Goal: Book appointment/travel/reservation

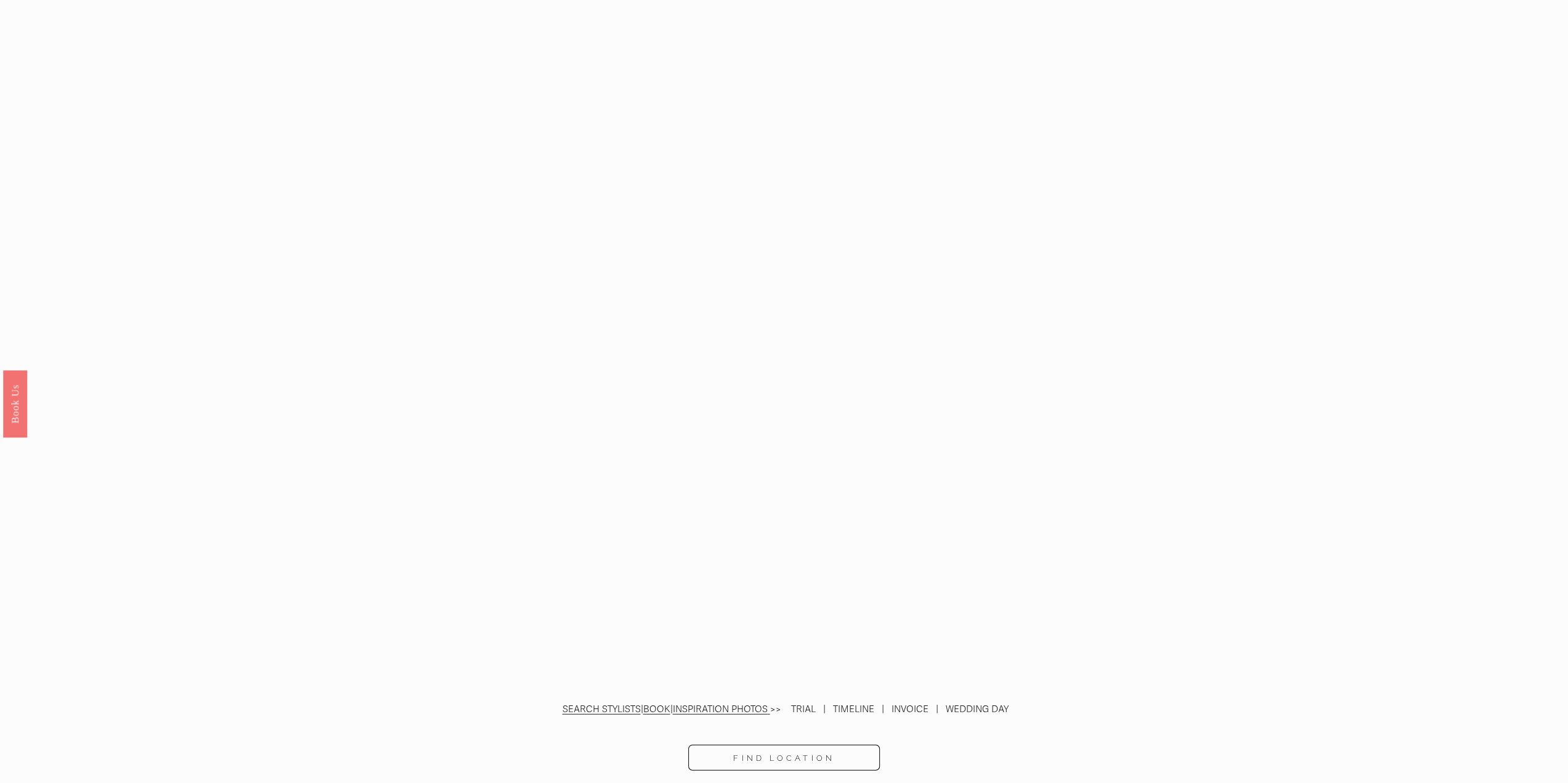
scroll to position [3387, 0]
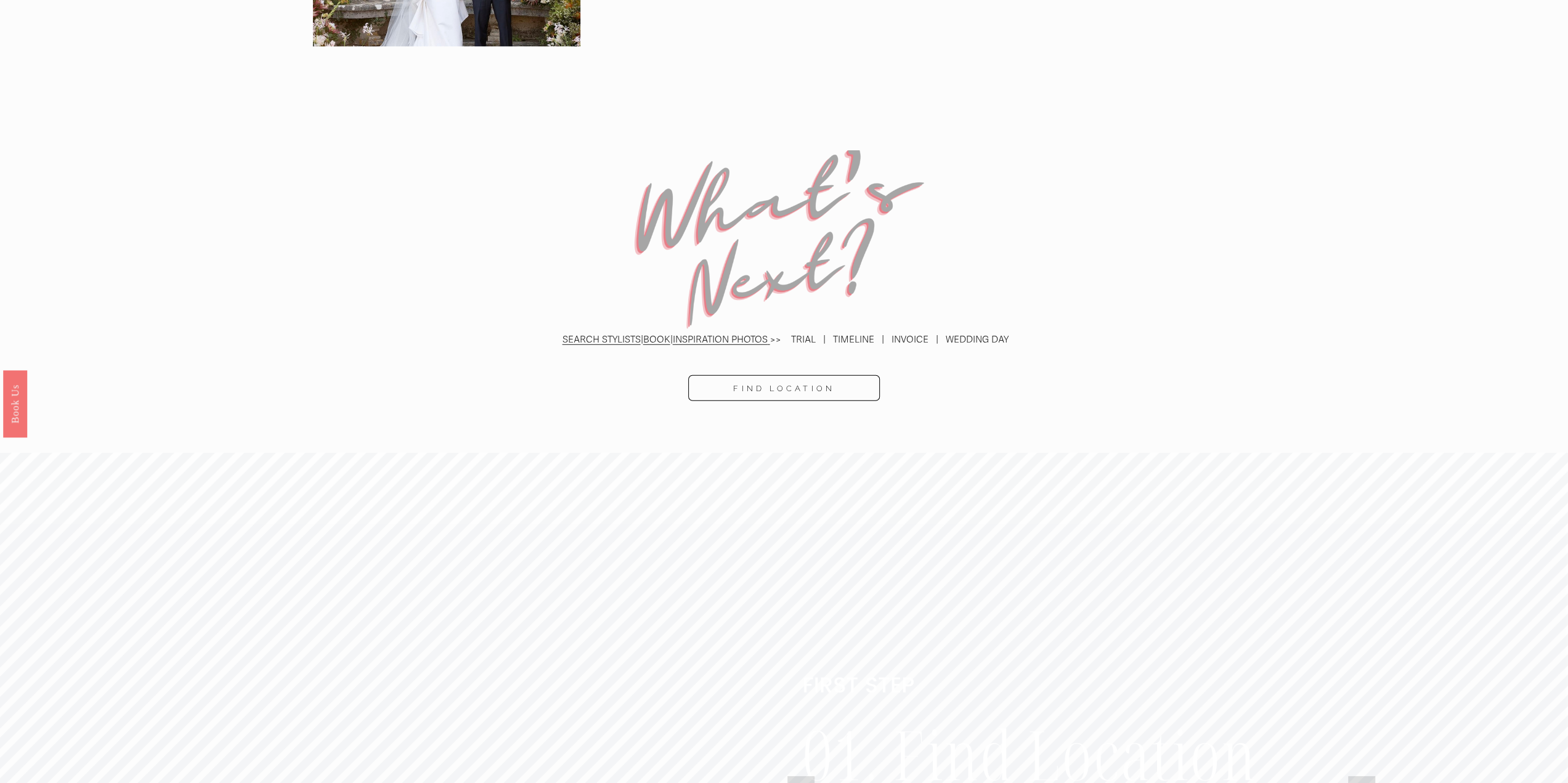
click at [667, 334] on link "BOOK" at bounding box center [656, 339] width 27 height 11
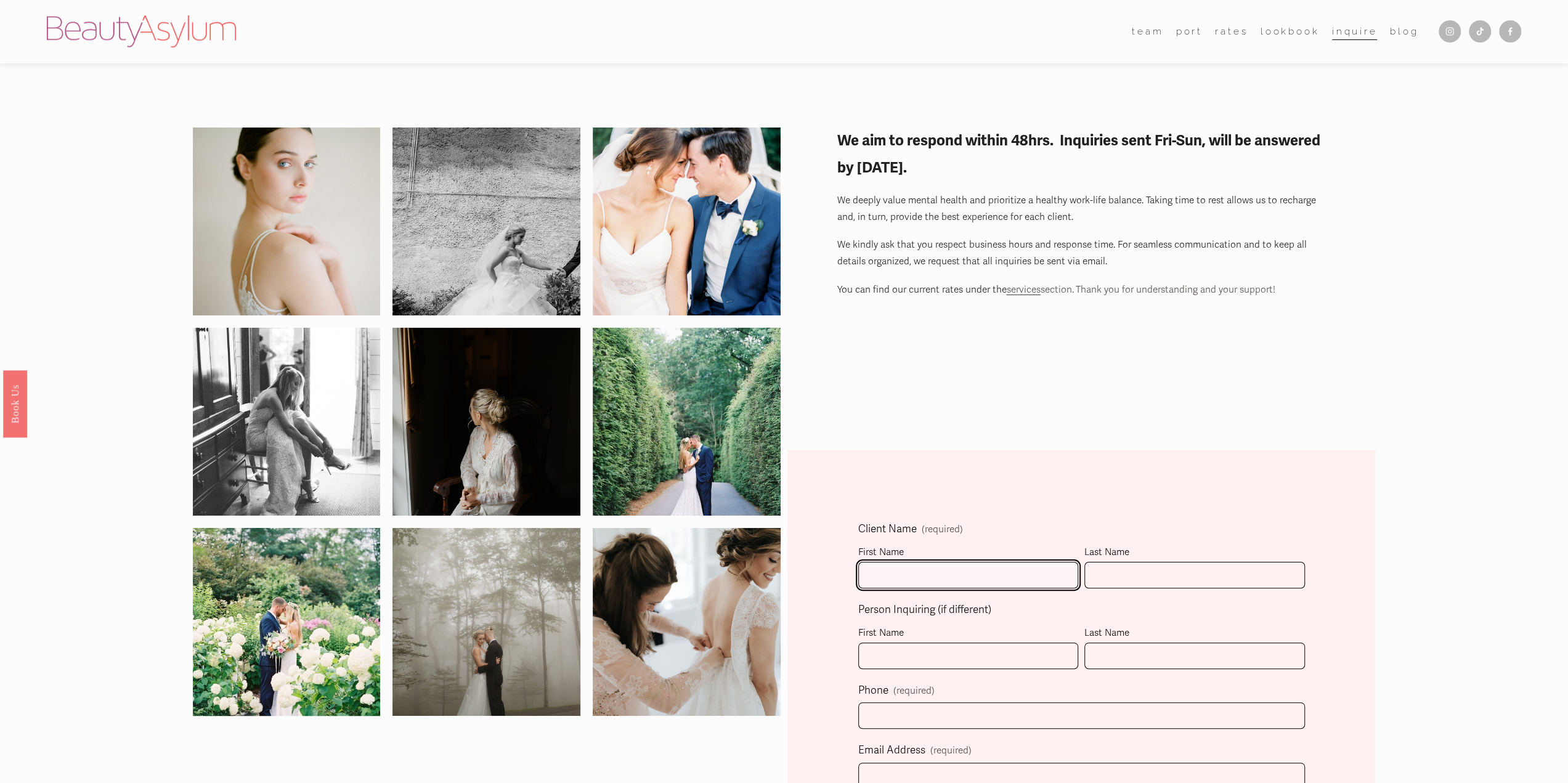
click at [893, 571] on input "First Name" at bounding box center [969, 575] width 221 height 26
type input "[PERSON_NAME]"
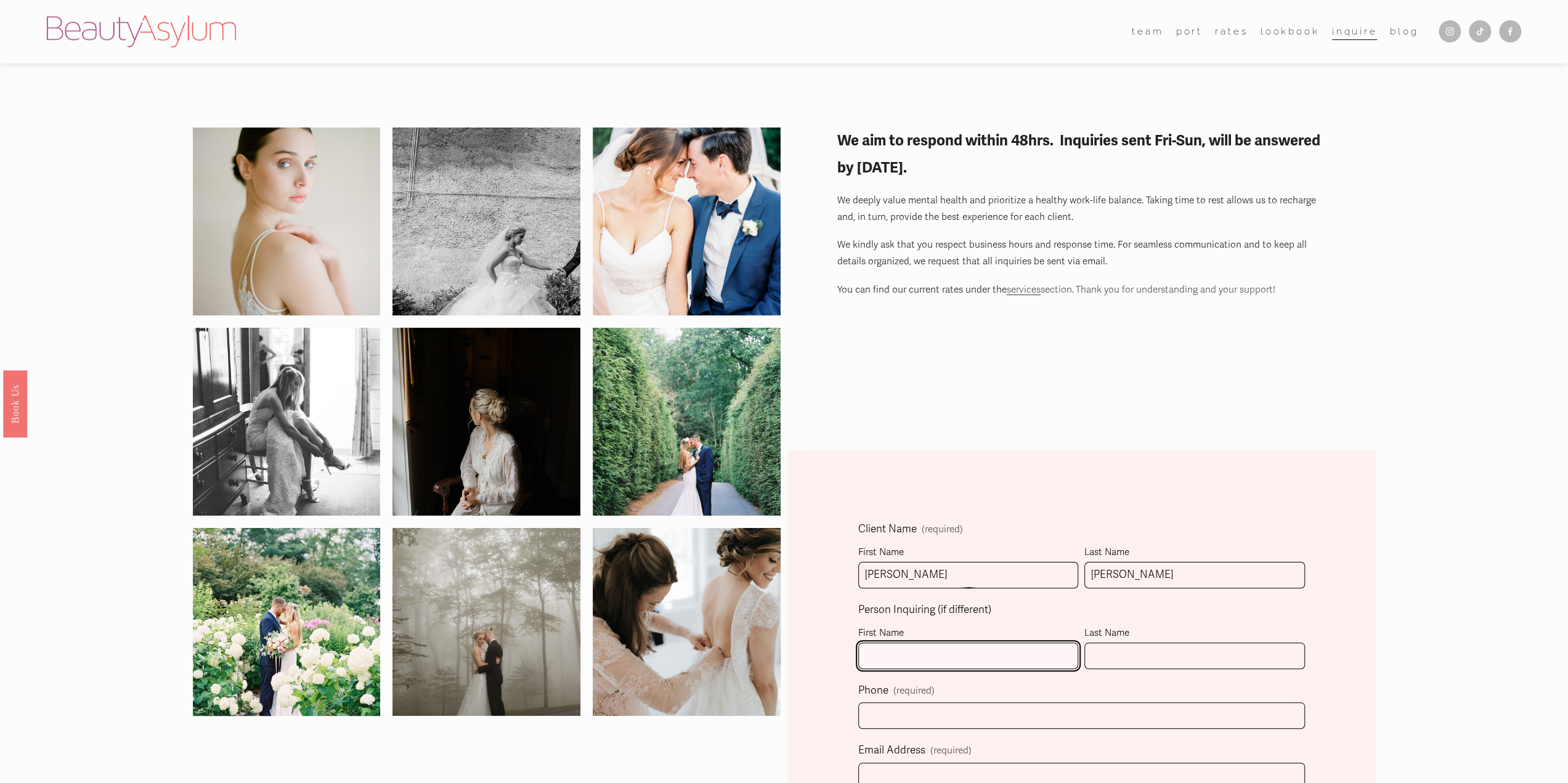
type input "[PERSON_NAME]"
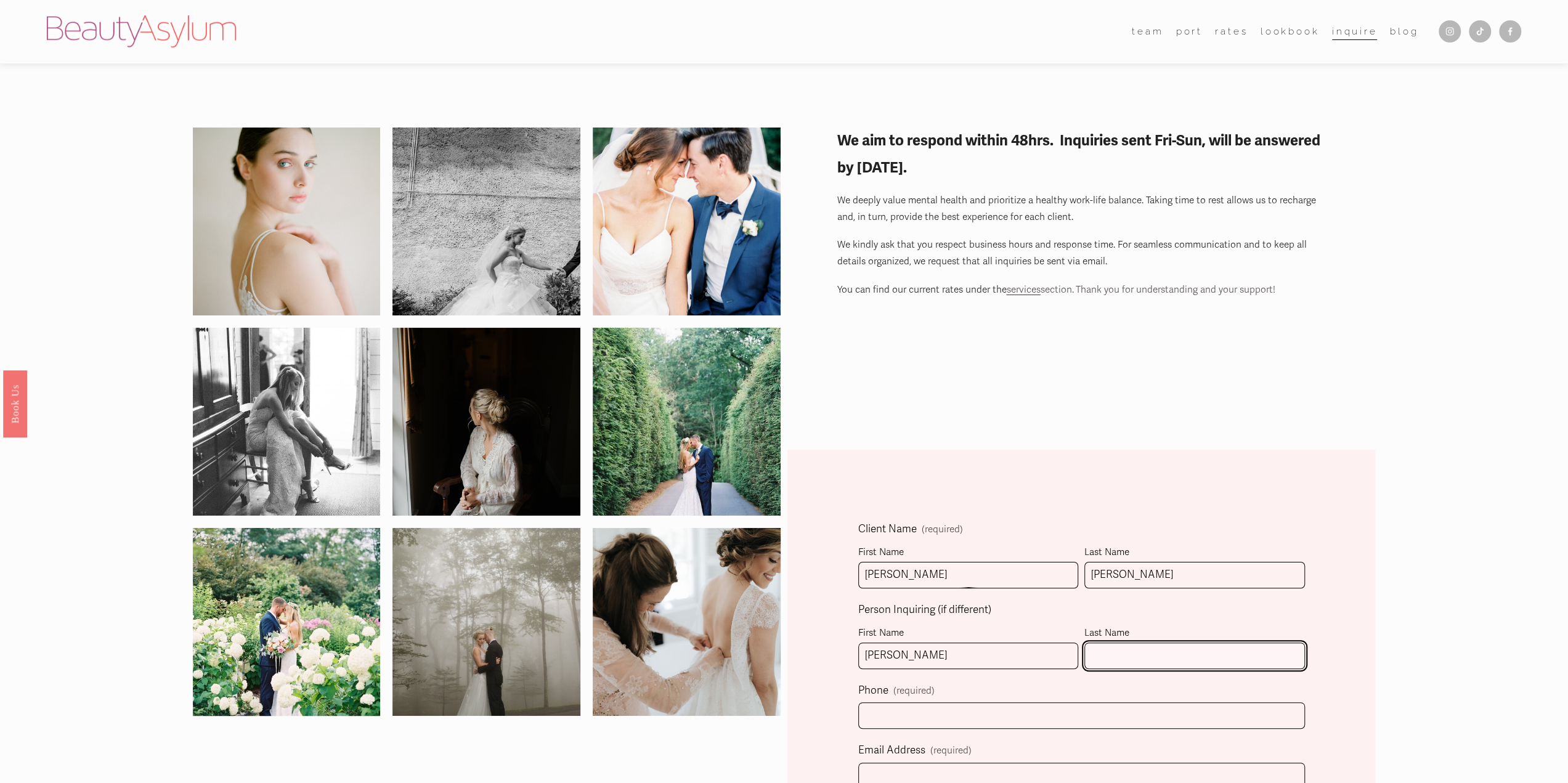
type input "[PERSON_NAME]"
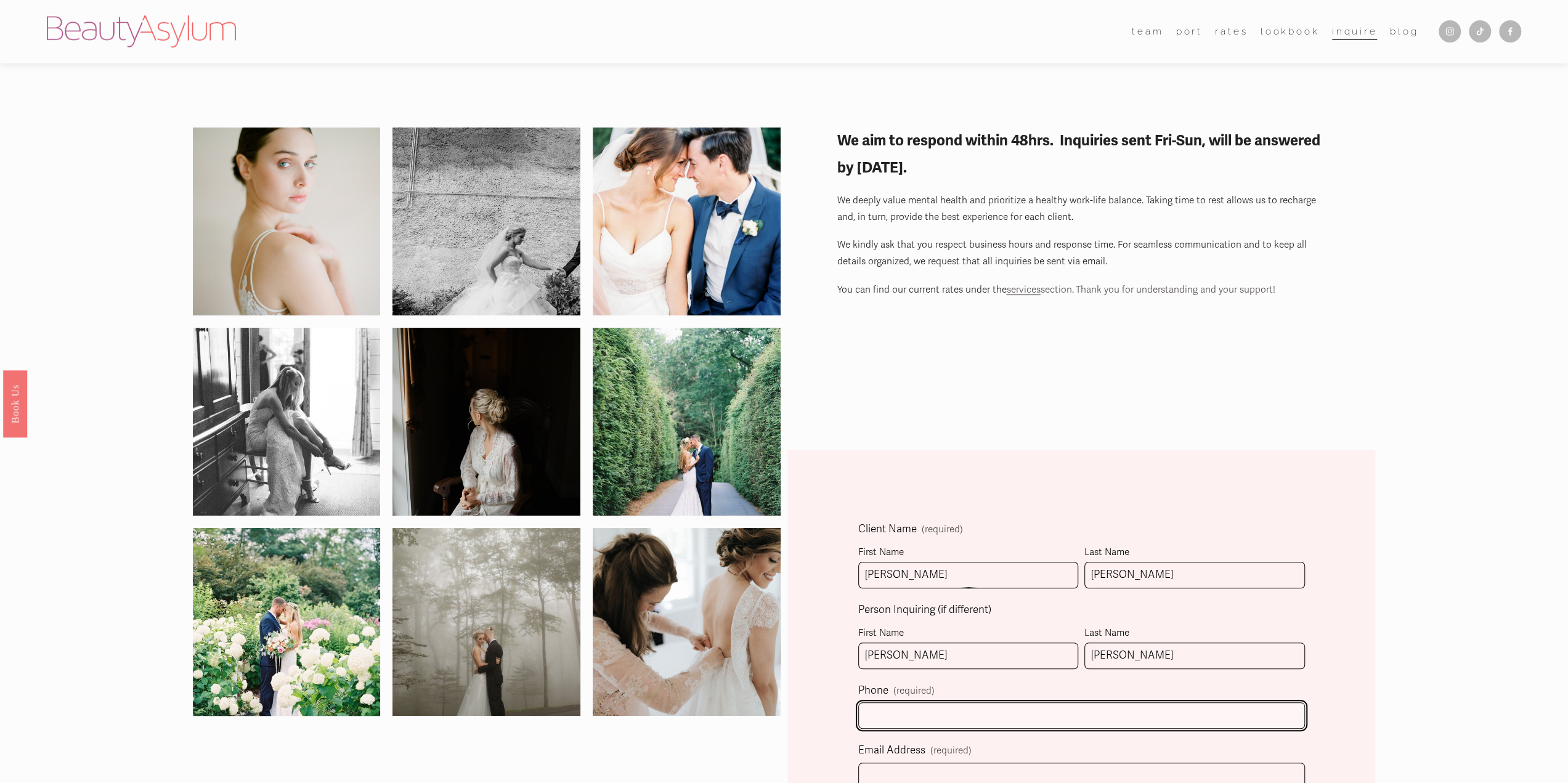
type input "[PHONE_NUMBER]"
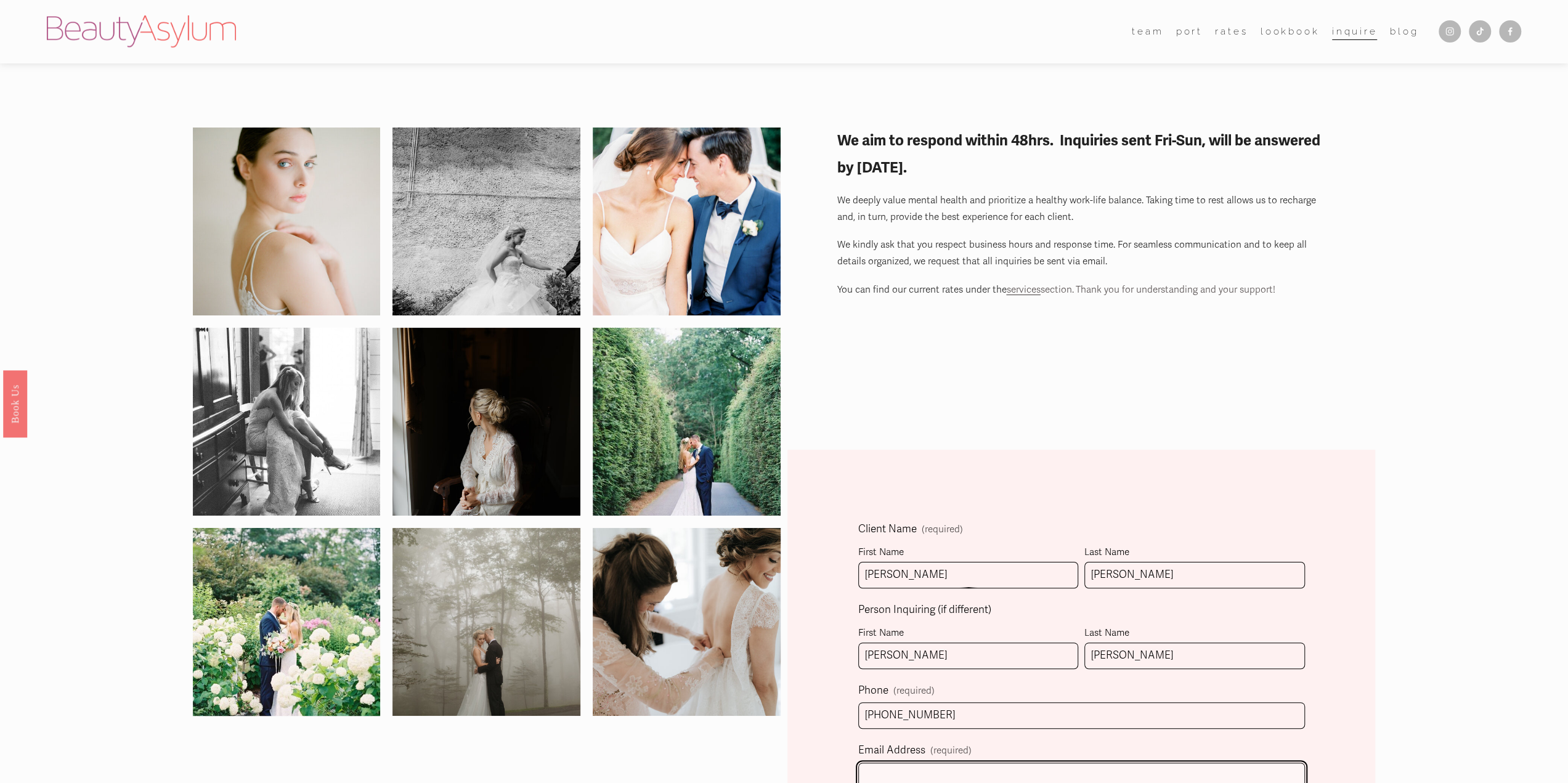
type input "[EMAIL_ADDRESS][DOMAIN_NAME]"
select select "[GEOGRAPHIC_DATA], [GEOGRAPHIC_DATA]"
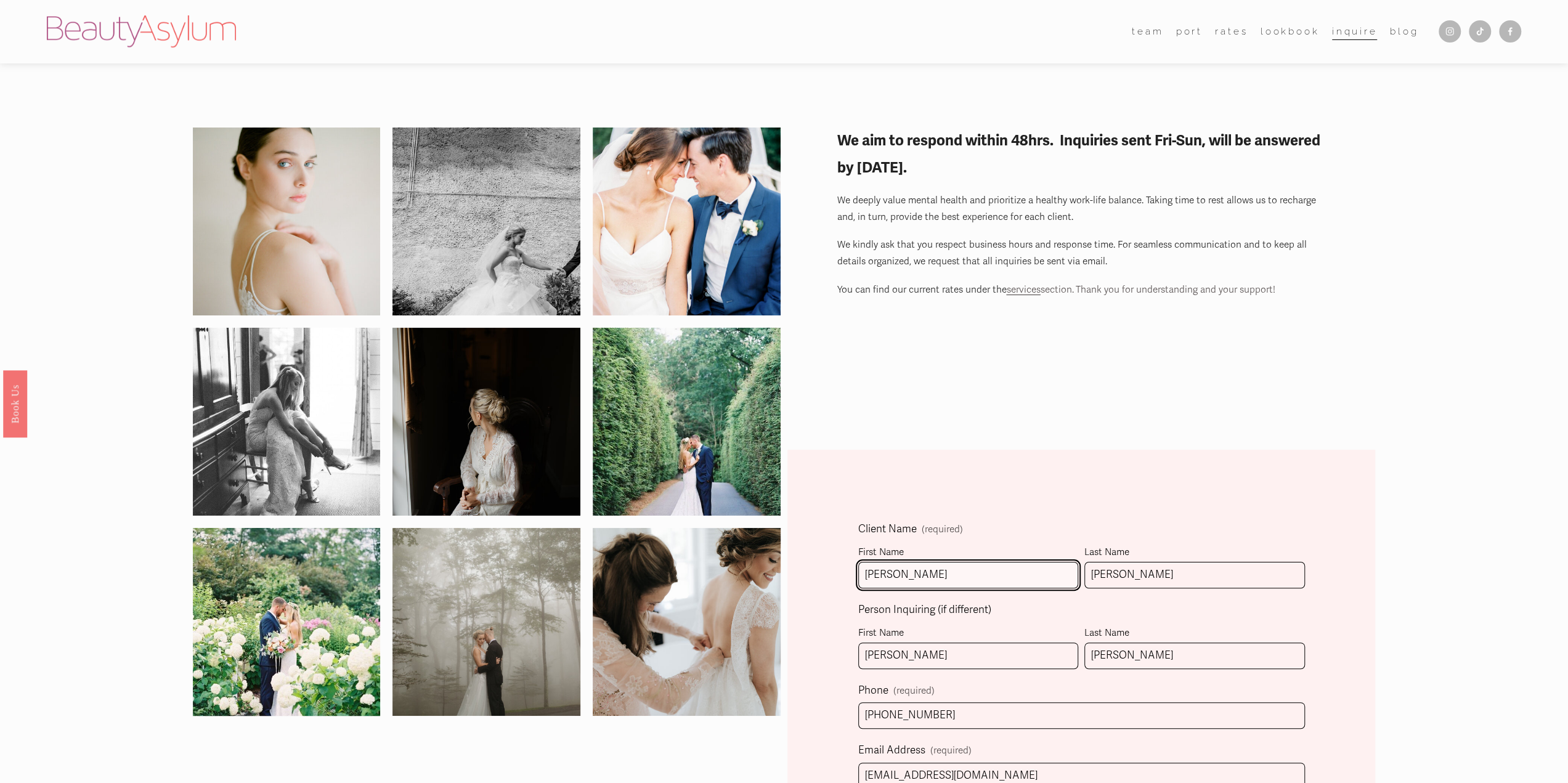
type input "[PHONE_NUMBER]"
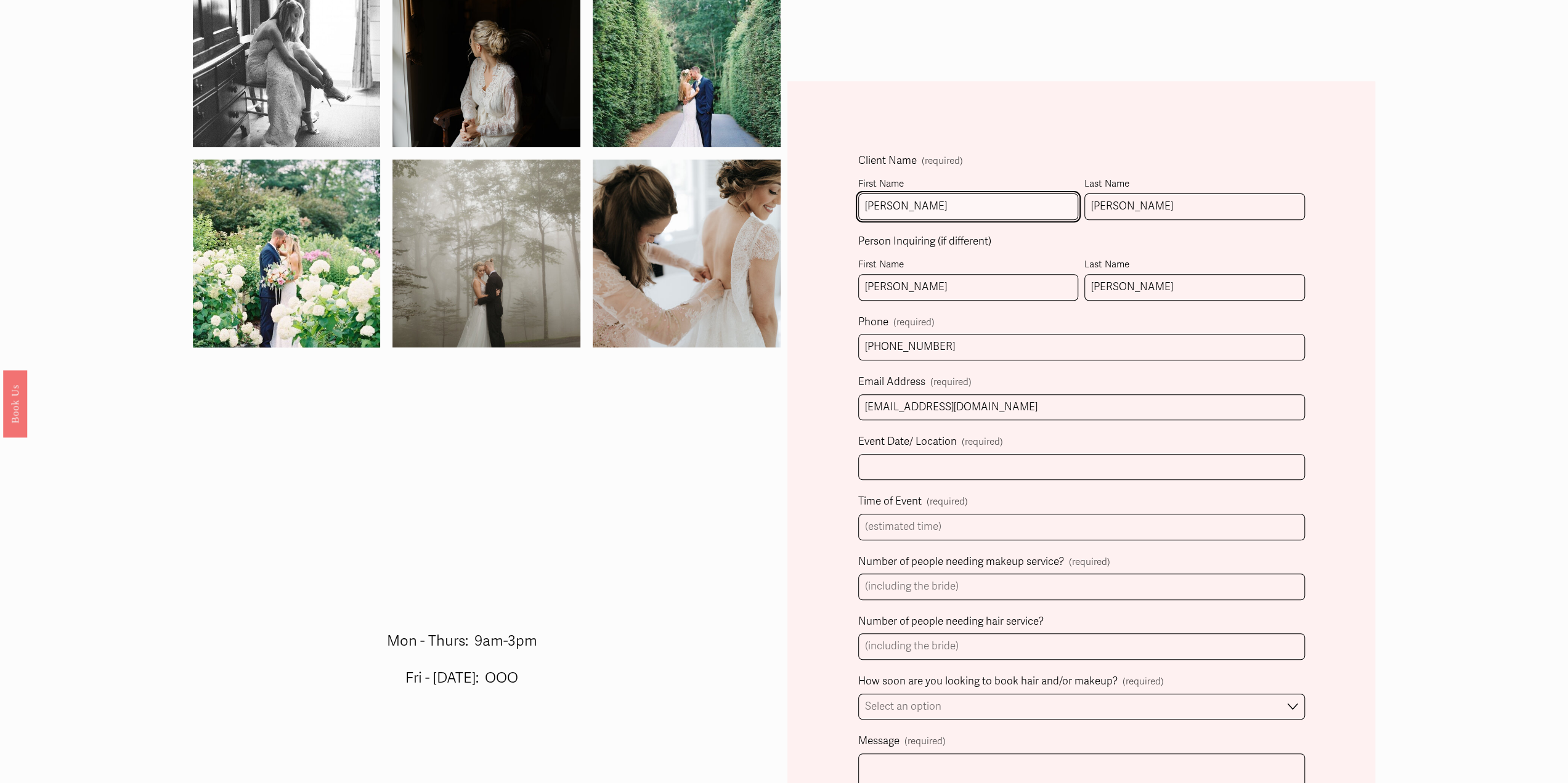
scroll to position [369, 0]
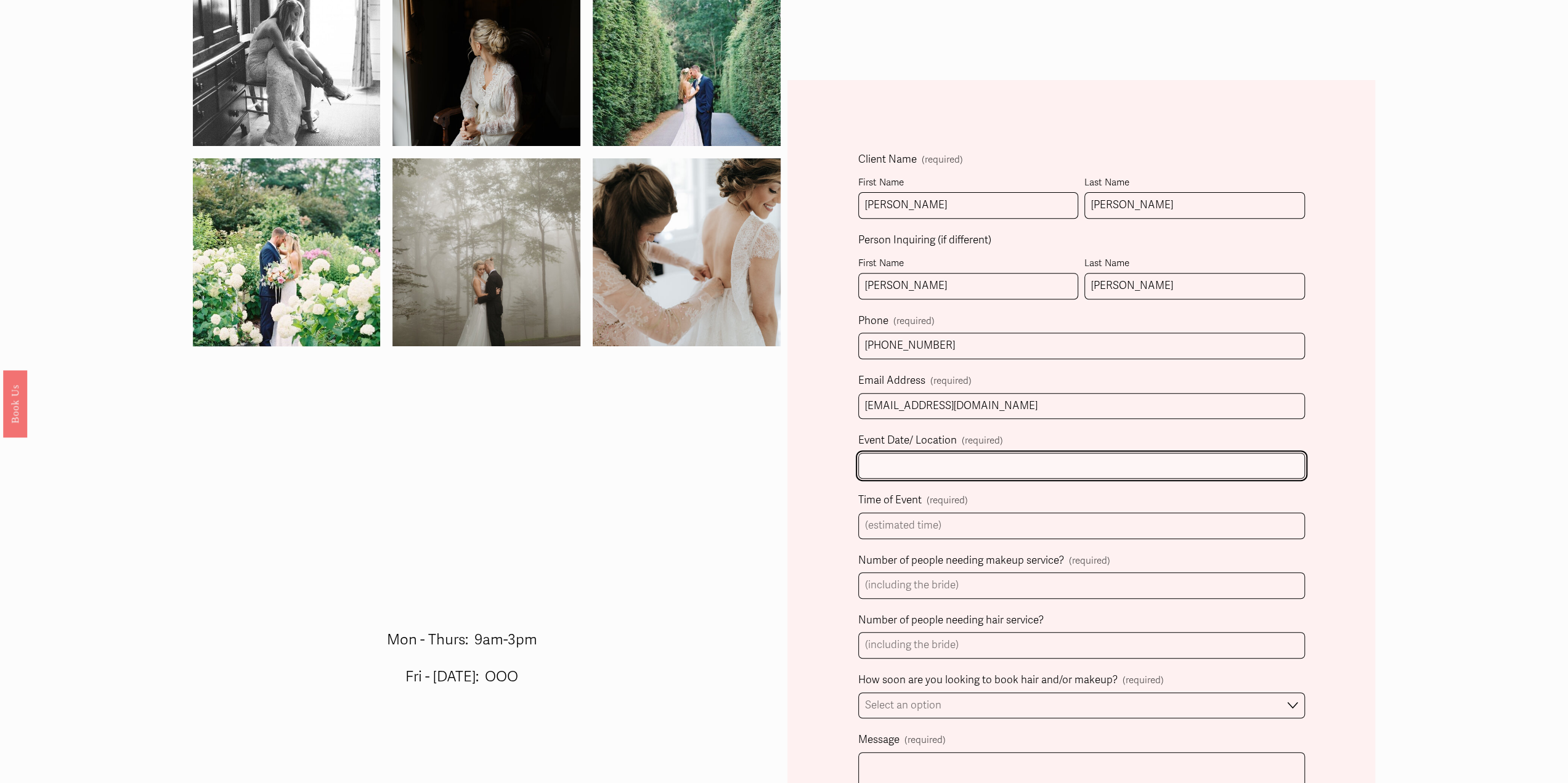
click at [940, 461] on input "Event Date/ Location (required)" at bounding box center [1081, 466] width 447 height 26
type input "[DATE]"
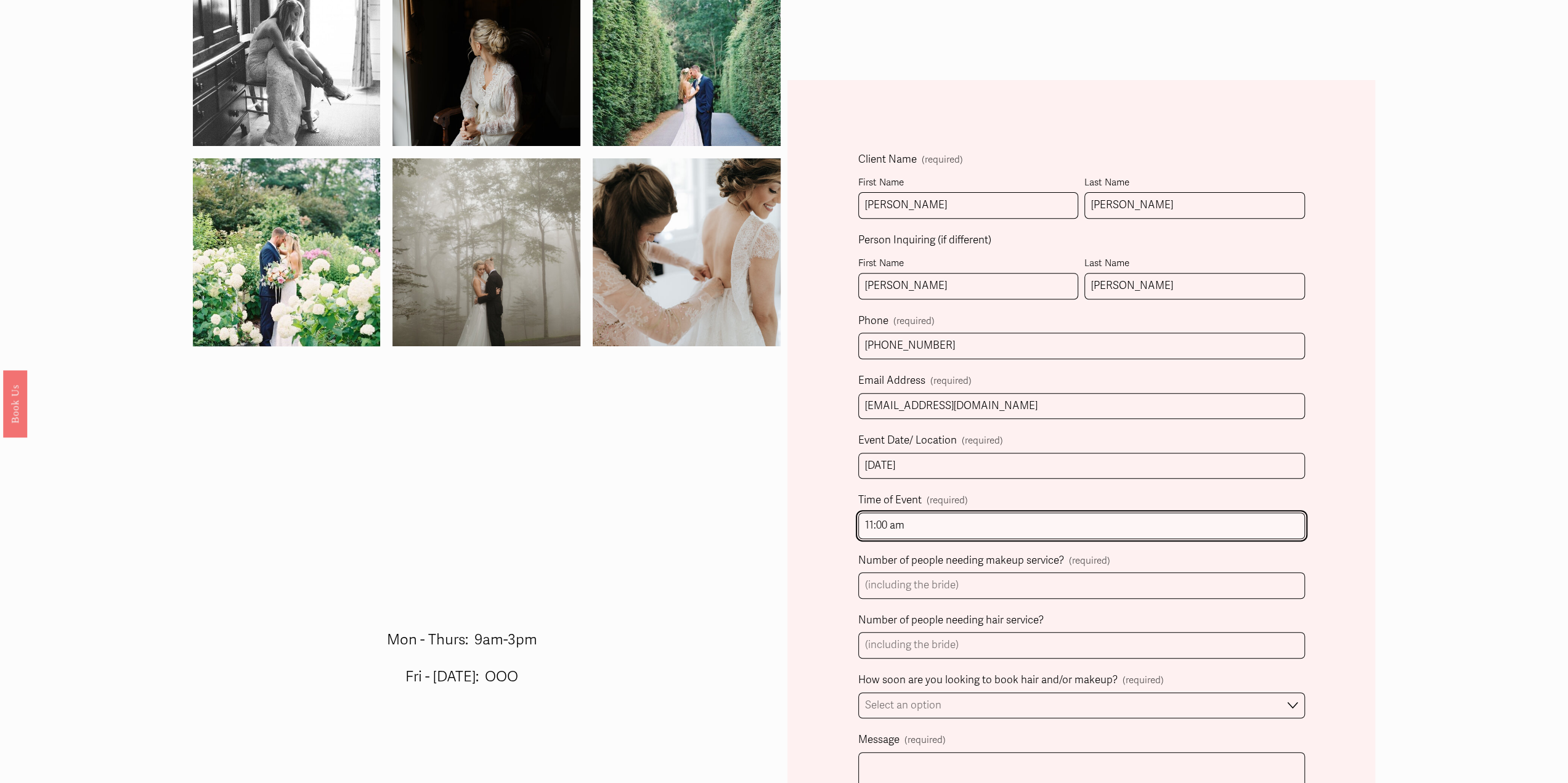
type input "11:00 am"
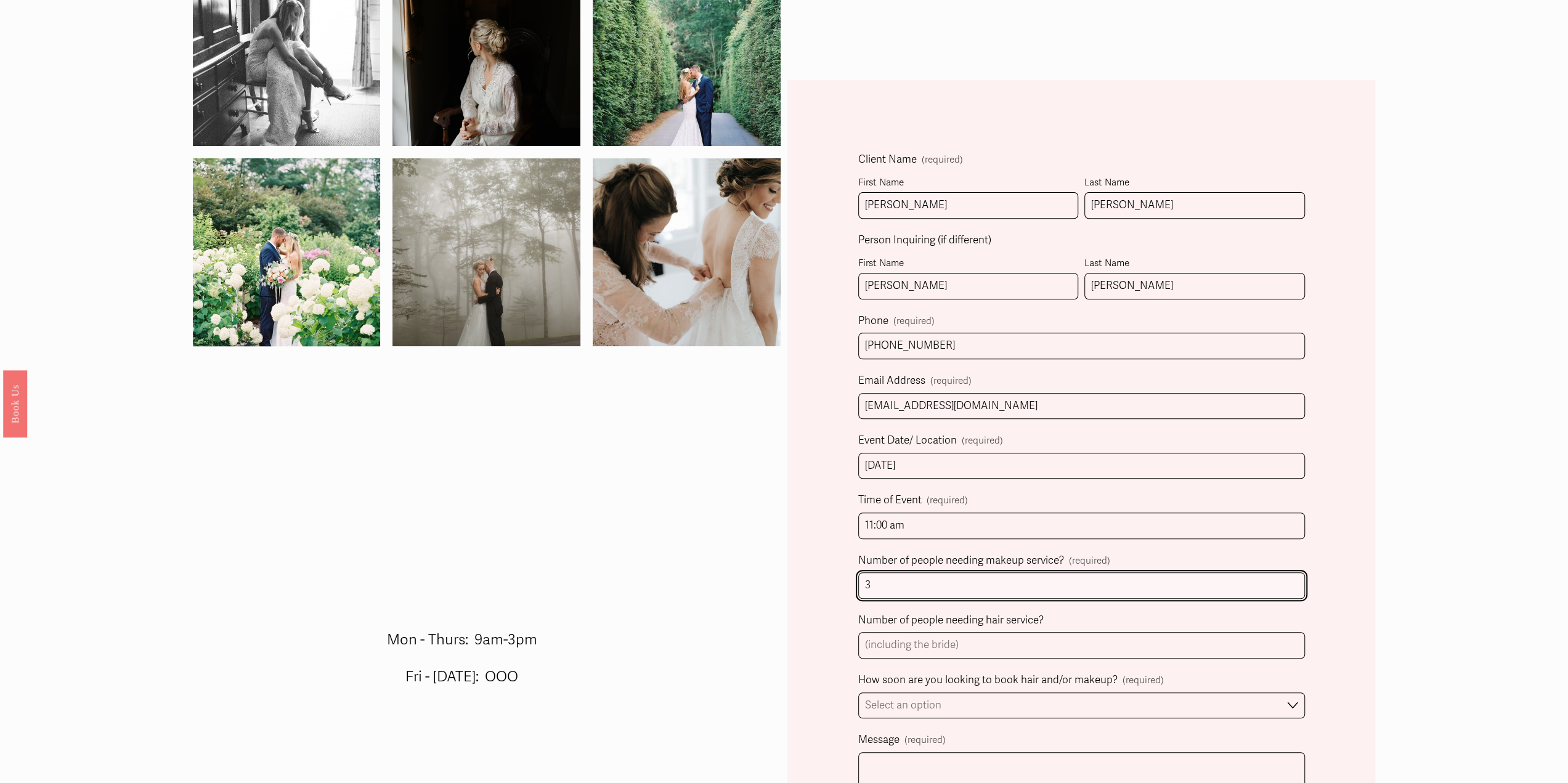
type input "3"
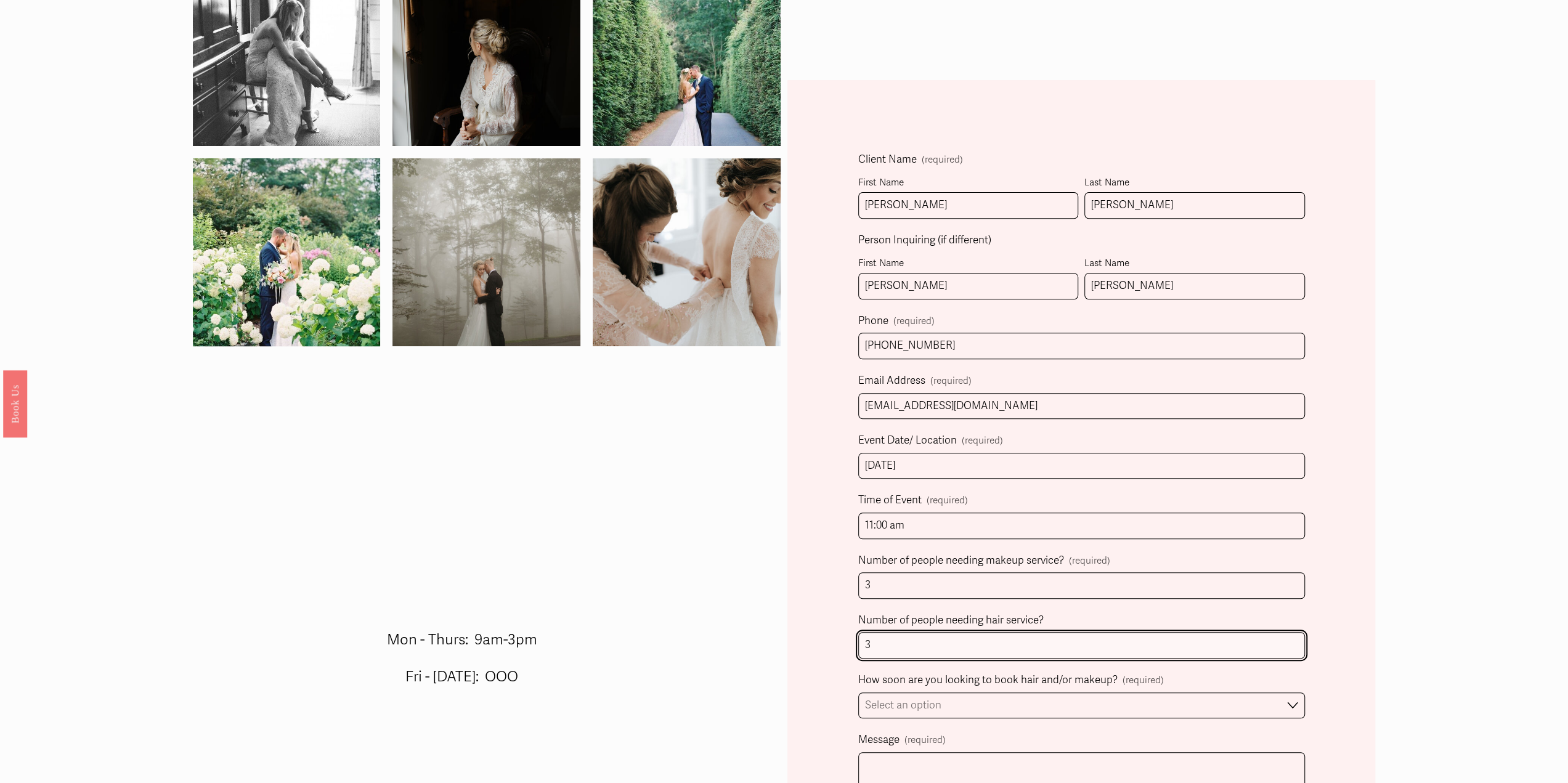
type input "3"
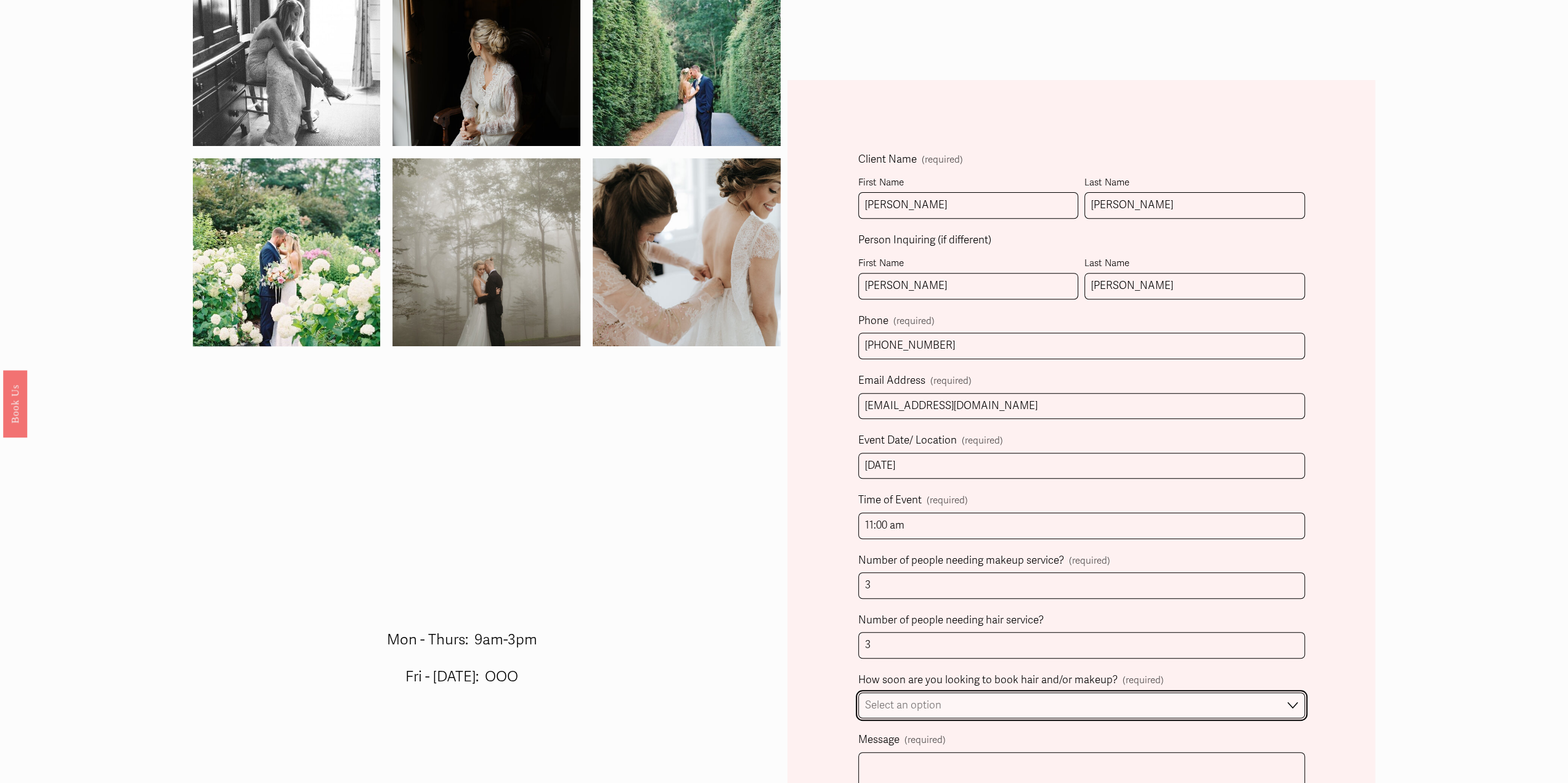
click at [1231, 702] on select "Select an option Immediately 1-2 weeks I'm looking for information & not ready …" at bounding box center [1081, 705] width 447 height 26
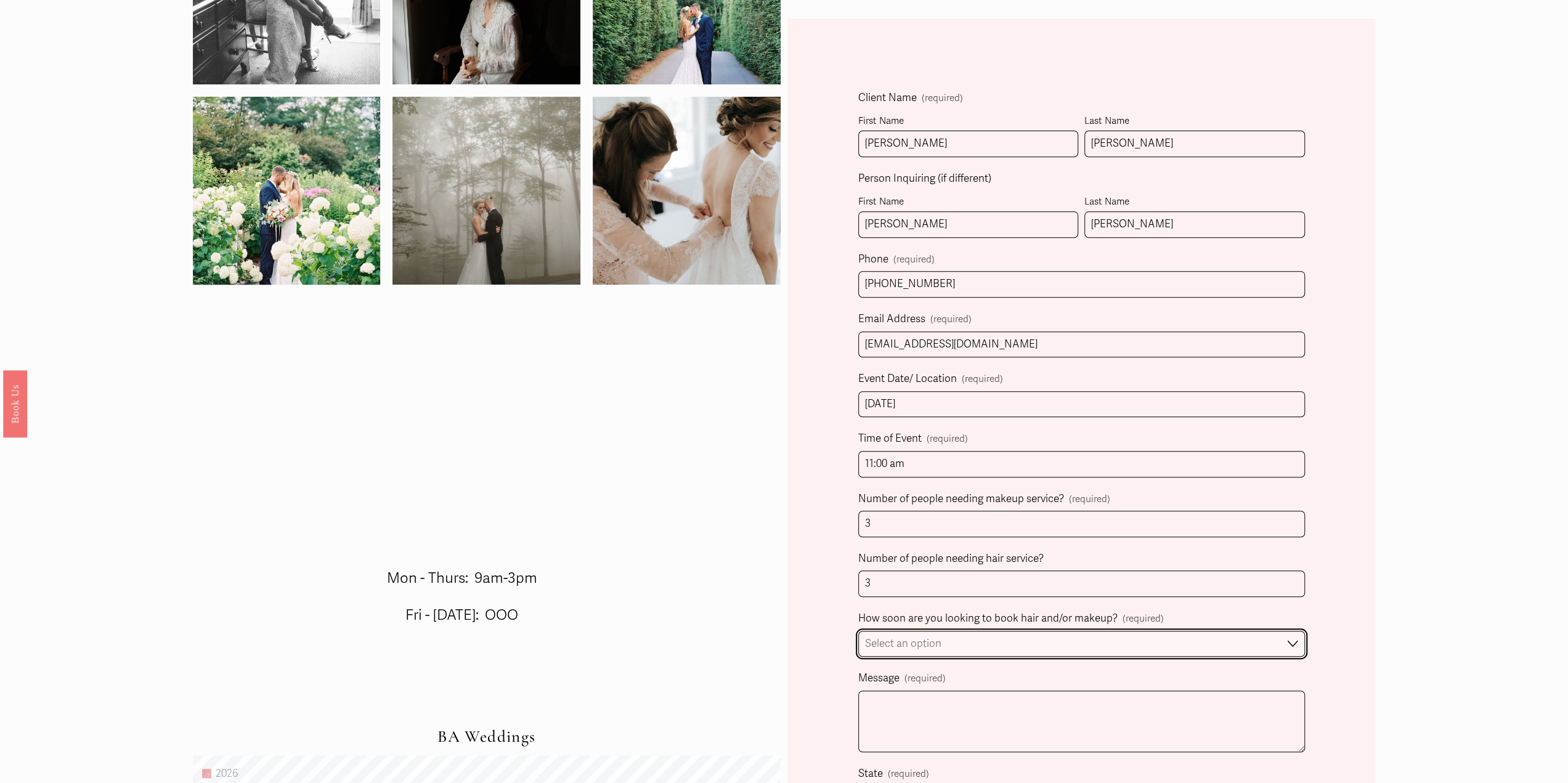
click at [1106, 648] on select "Select an option Immediately 1-2 weeks I'm looking for information & not ready …" at bounding box center [1081, 643] width 447 height 26
select select "Immediately"
click at [858, 630] on select "Select an option Immediately 1-2 weeks I'm looking for information & not ready …" at bounding box center [1081, 643] width 447 height 26
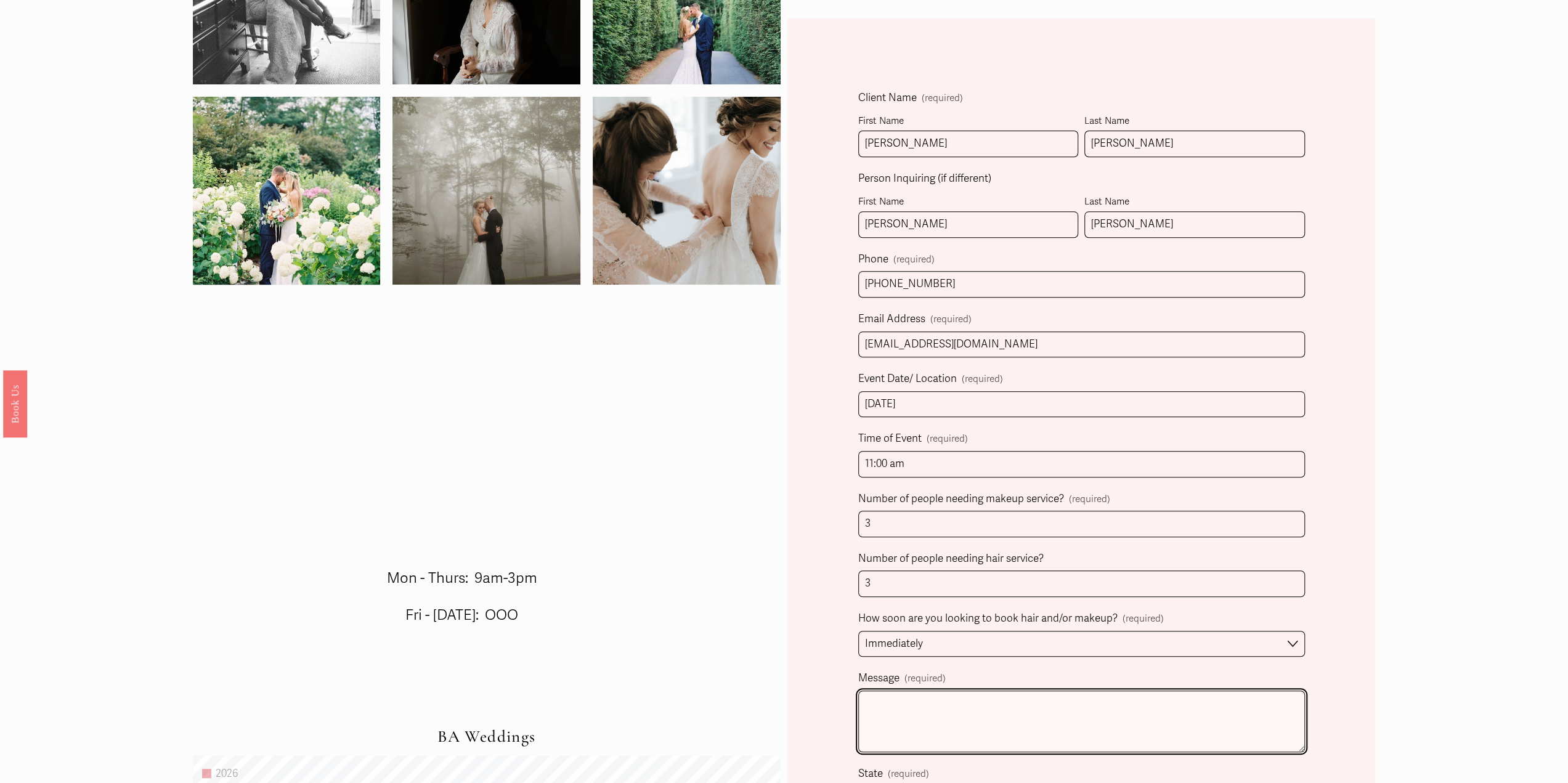
click at [1063, 699] on textarea "Message (required)" at bounding box center [1081, 721] width 447 height 62
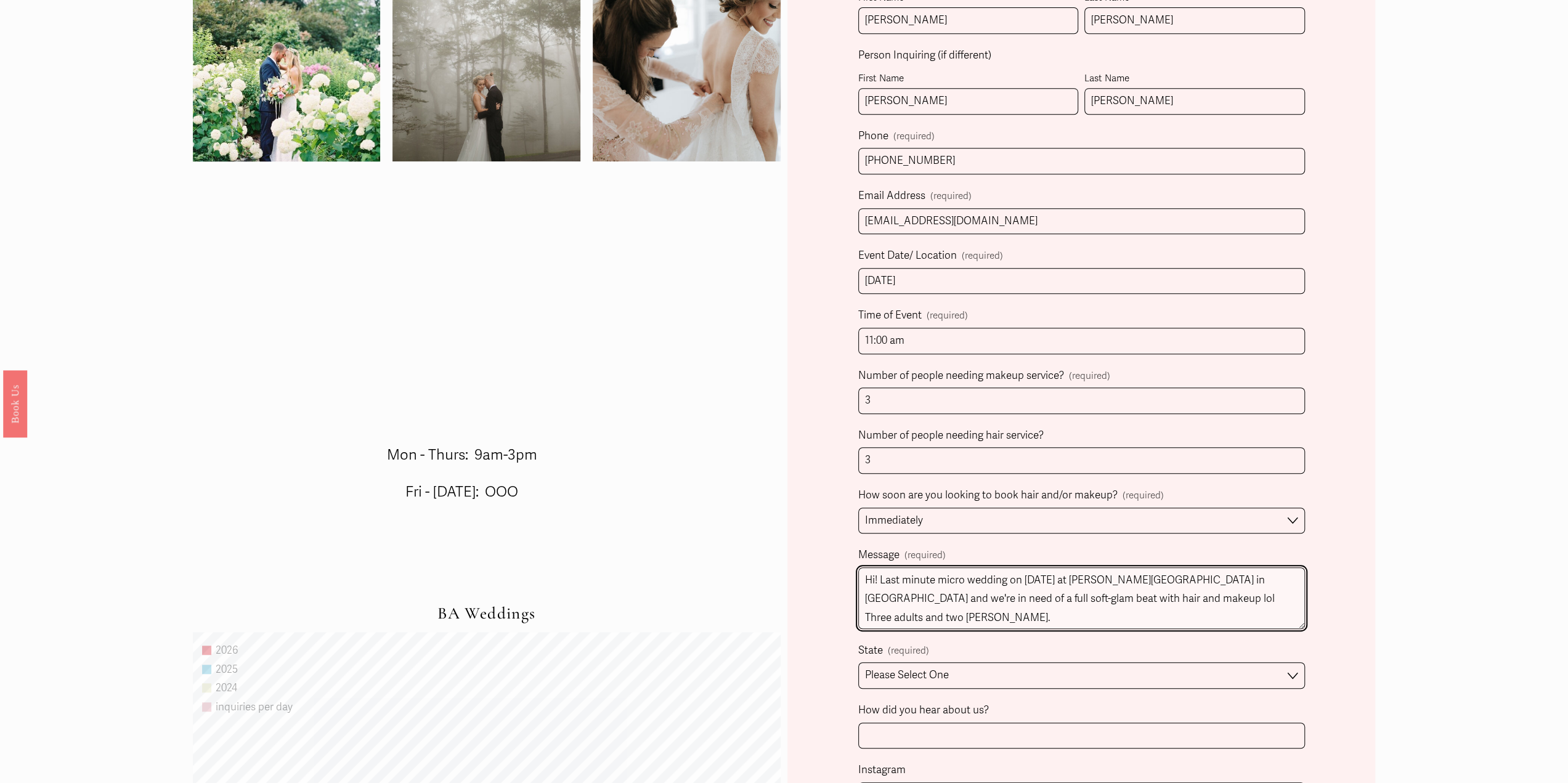
scroll to position [739, 0]
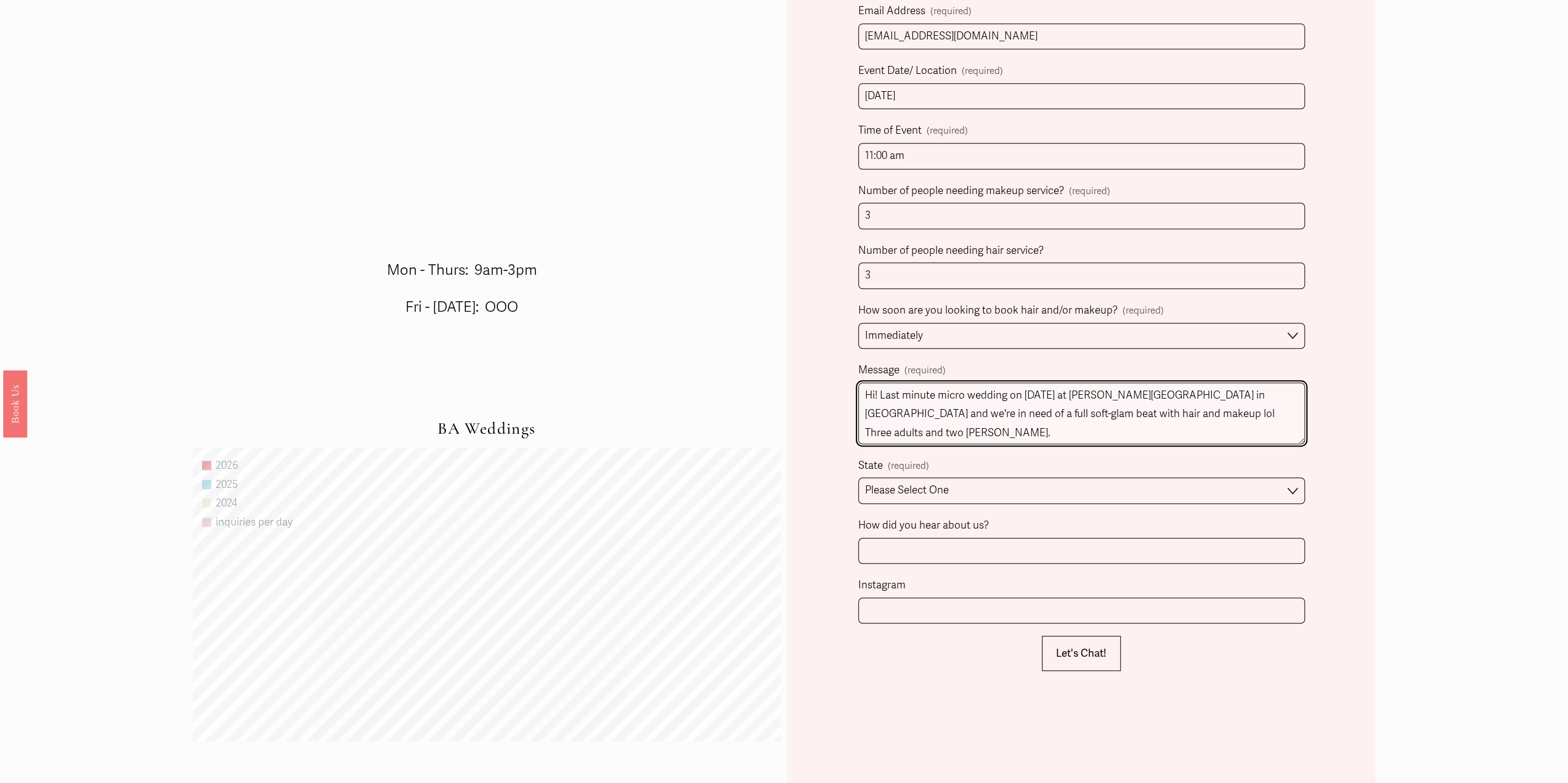
type textarea "Hi! Last minute micro wedding on [DATE] at [PERSON_NAME][GEOGRAPHIC_DATA] in [G…"
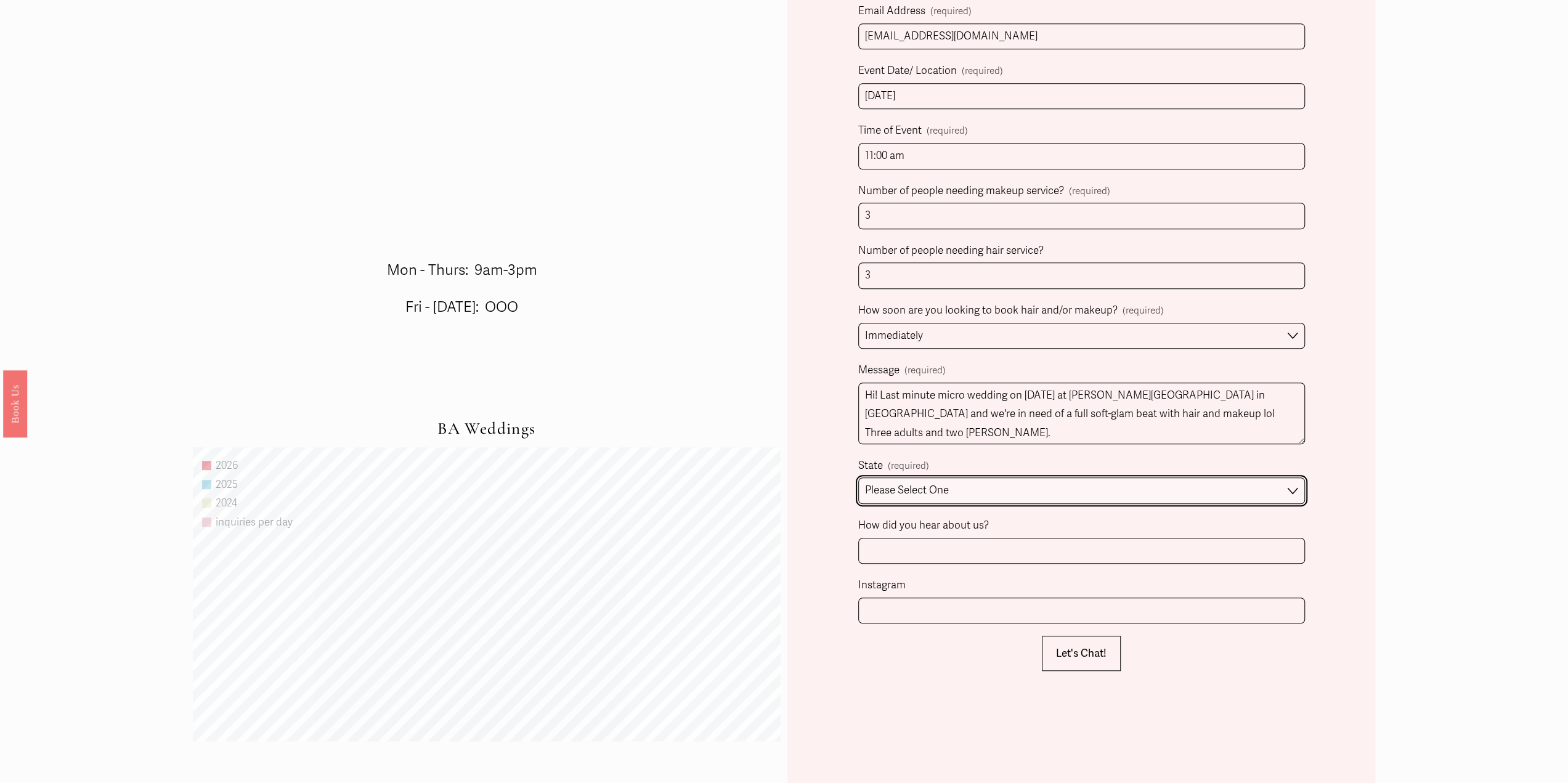
click at [1132, 489] on select "Please Select One [GEOGRAPHIC_DATA], [GEOGRAPHIC_DATA] [GEOGRAPHIC_DATA], [GEOG…" at bounding box center [1081, 491] width 447 height 26
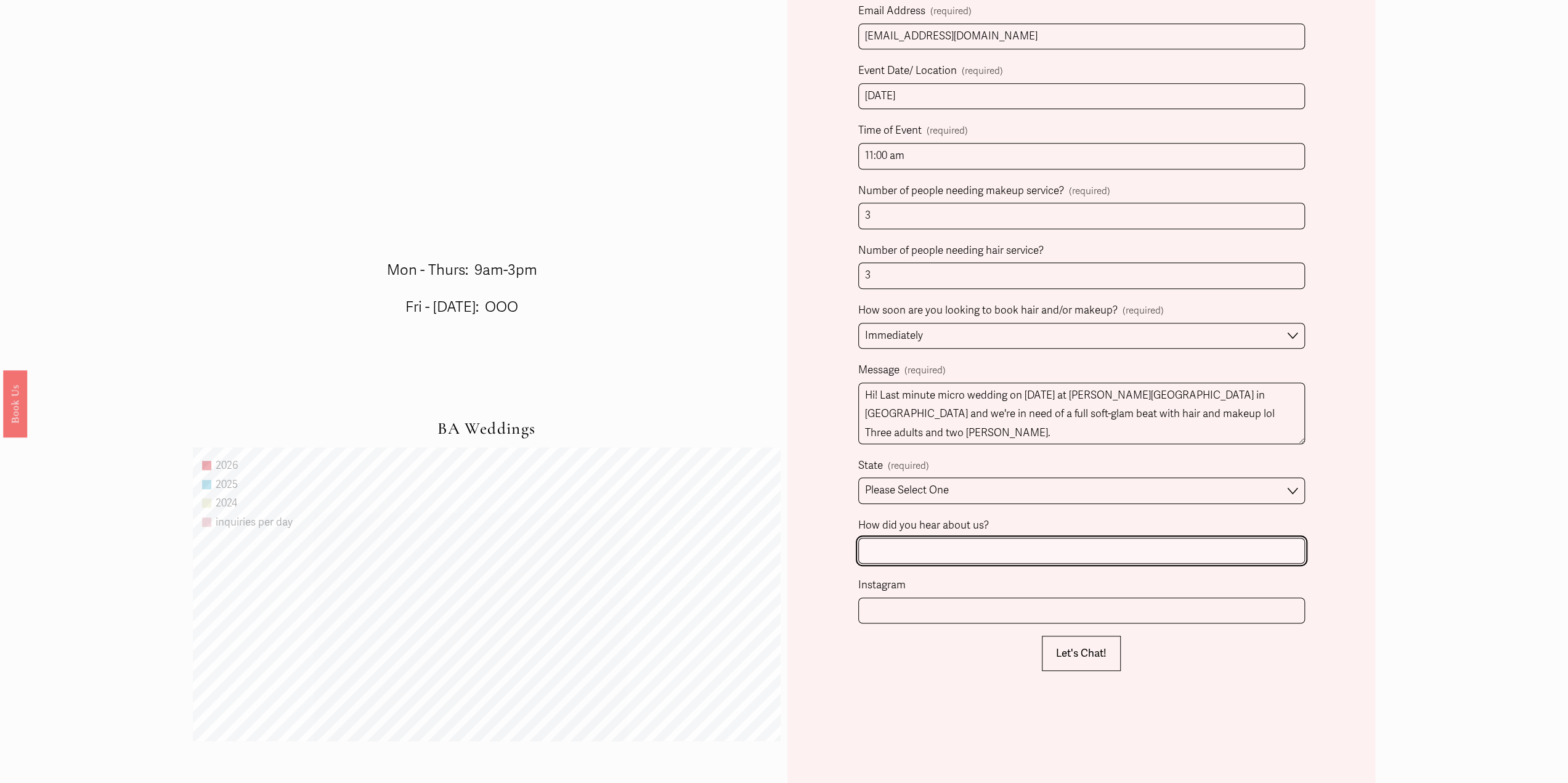
click at [1133, 540] on input "How did you hear about us?" at bounding box center [1081, 551] width 447 height 26
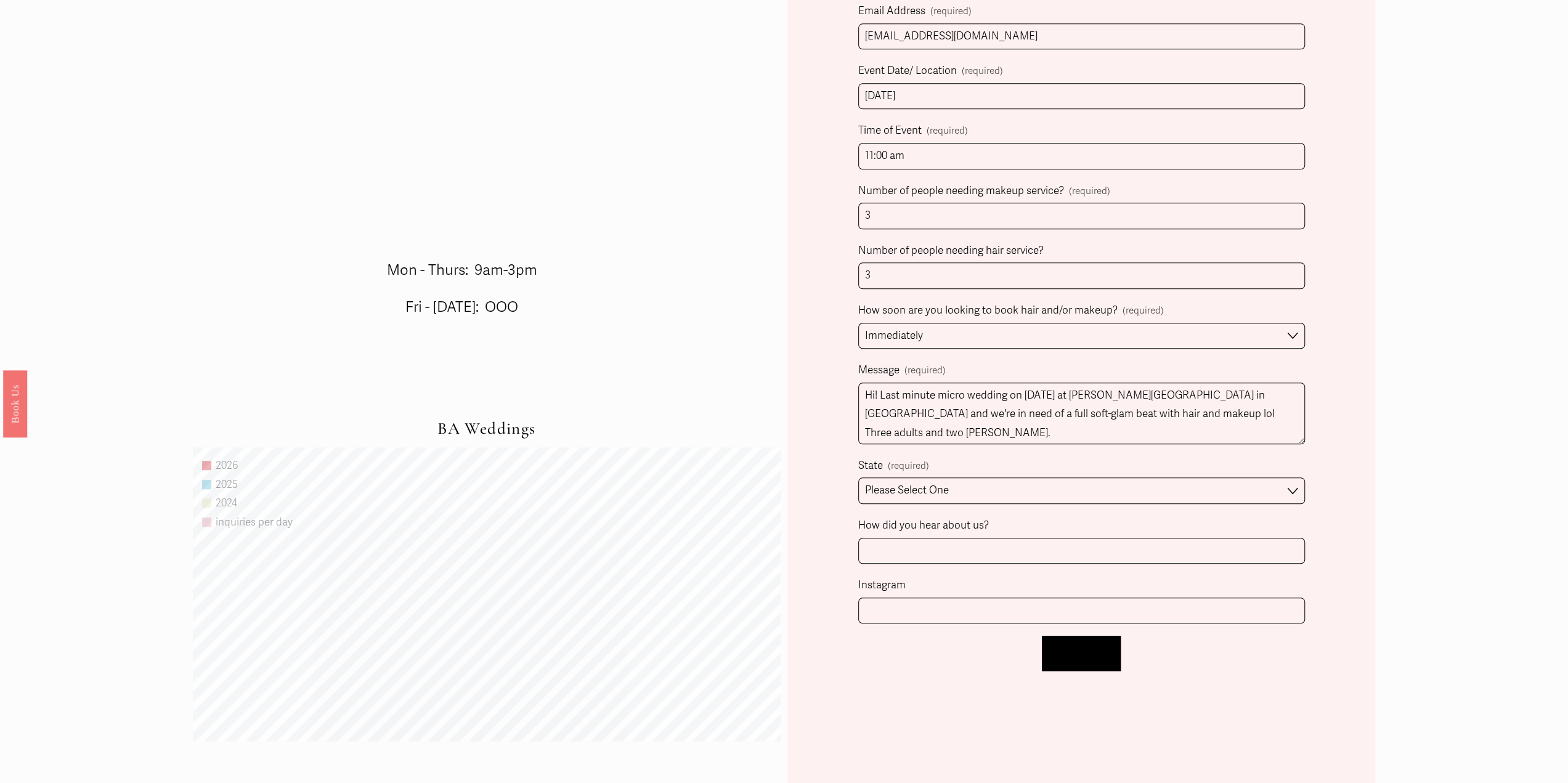
click at [1111, 641] on button "Let's Chat! Let's Chat!" at bounding box center [1081, 653] width 79 height 35
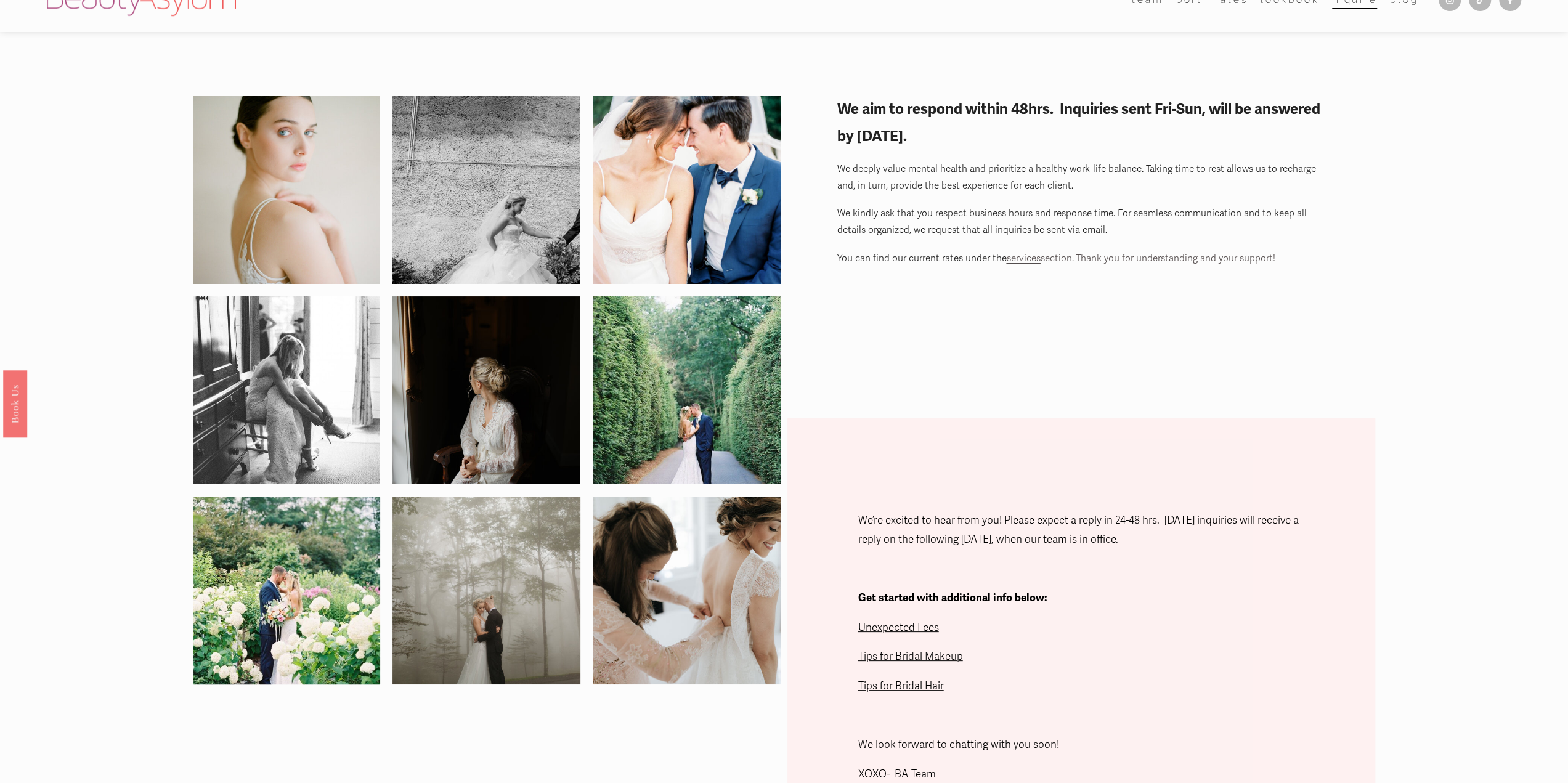
scroll to position [0, 0]
